Goal: Register for event/course

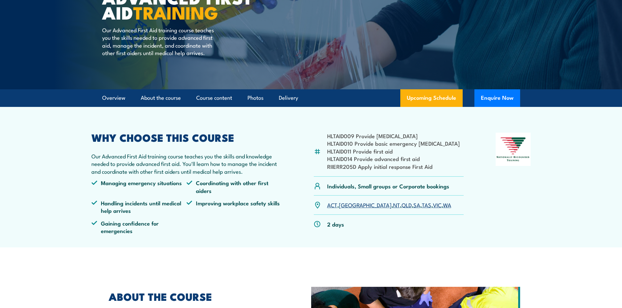
scroll to position [98, 0]
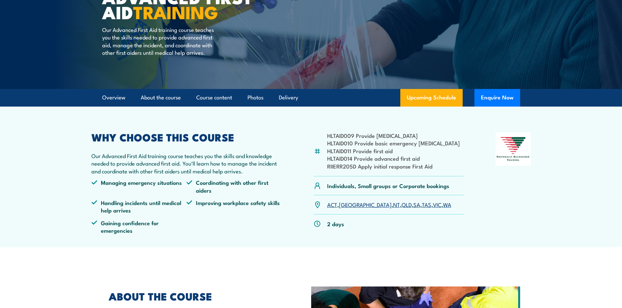
click at [347, 207] on link "[GEOGRAPHIC_DATA]" at bounding box center [365, 205] width 53 height 8
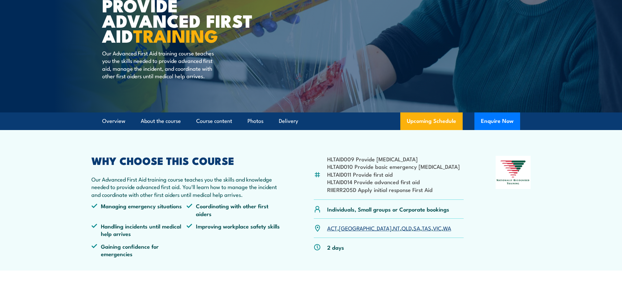
scroll to position [57, 0]
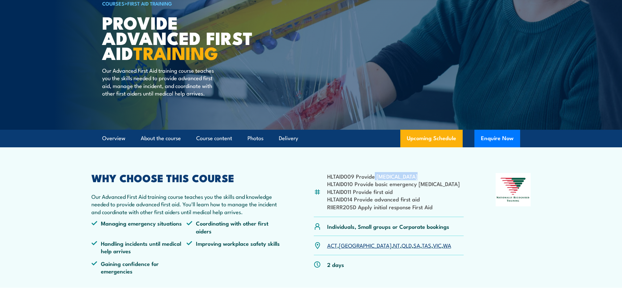
drag, startPoint x: 392, startPoint y: 174, endPoint x: 413, endPoint y: 174, distance: 21.2
click at [413, 174] on li "HLTAID009 Provide [MEDICAL_DATA]" at bounding box center [393, 177] width 132 height 8
drag, startPoint x: 367, startPoint y: 191, endPoint x: 349, endPoint y: 189, distance: 17.7
click at [322, 178] on div "HLTAID009 Provide [MEDICAL_DATA] HLTAID010 Provide basic emergency [MEDICAL_DAT…" at bounding box center [389, 195] width 150 height 44
drag, startPoint x: 390, startPoint y: 203, endPoint x: 427, endPoint y: 202, distance: 37.9
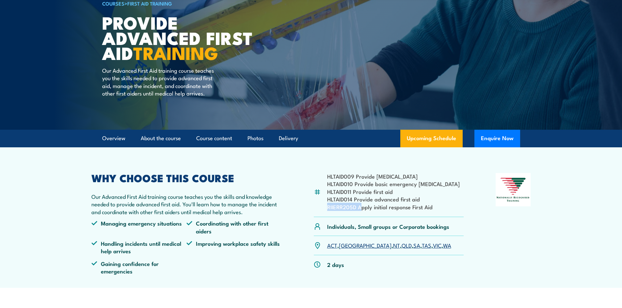
click at [427, 202] on ul "HLTAID009 Provide [MEDICAL_DATA] HLTAID010 Provide basic emergency [MEDICAL_DAT…" at bounding box center [393, 192] width 132 height 38
click at [444, 209] on li "RIIERR205D Apply initial response First Aid" at bounding box center [393, 207] width 132 height 8
